Goal: Information Seeking & Learning: Learn about a topic

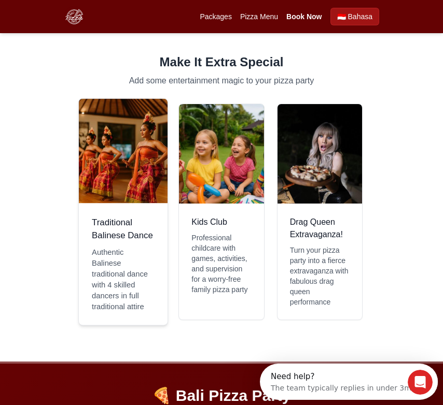
click at [144, 247] on p "Authentic Balinese traditional dance with 4 skilled dancers in full traditional…" at bounding box center [123, 279] width 63 height 65
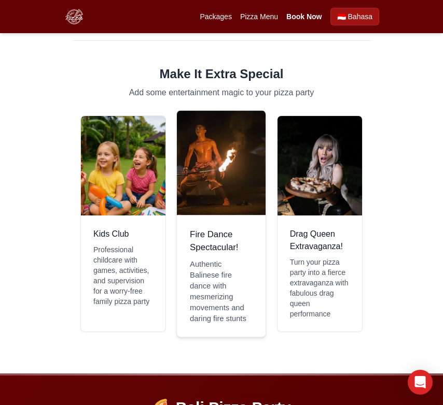
scroll to position [664, 0]
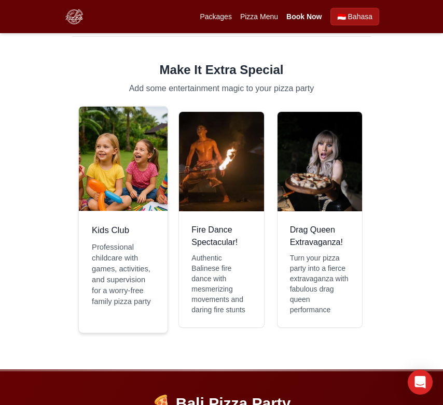
click at [117, 262] on p "Professional childcare with games, activities, and supervision for a worry-free…" at bounding box center [123, 274] width 63 height 65
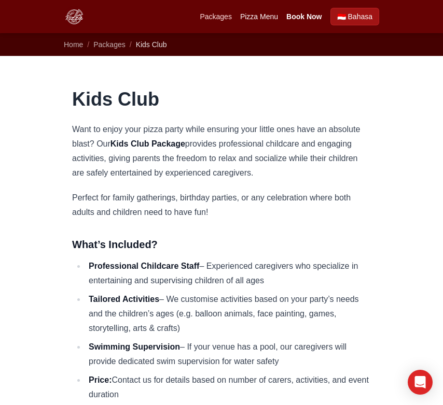
click at [222, 18] on link "Packages" at bounding box center [216, 16] width 32 height 10
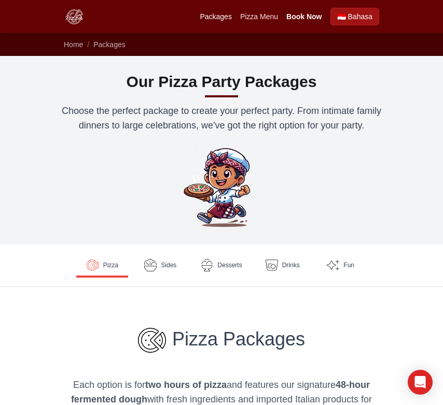
click at [271, 17] on link "Pizza Menu" at bounding box center [259, 16] width 38 height 10
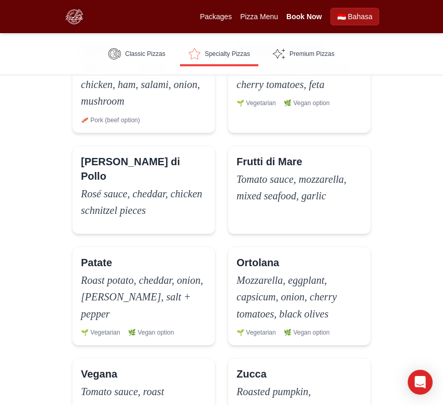
scroll to position [845, 0]
